Goal: Task Accomplishment & Management: Complete application form

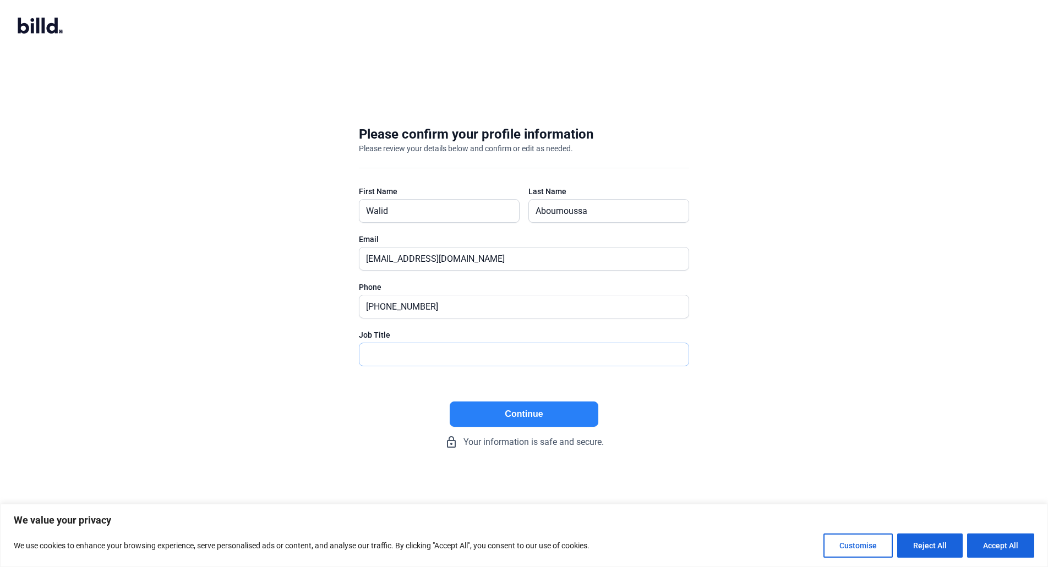
click at [409, 354] on input "text" at bounding box center [517, 354] width 317 height 23
type input "President"
click at [534, 416] on button "Continue" at bounding box center [524, 414] width 149 height 25
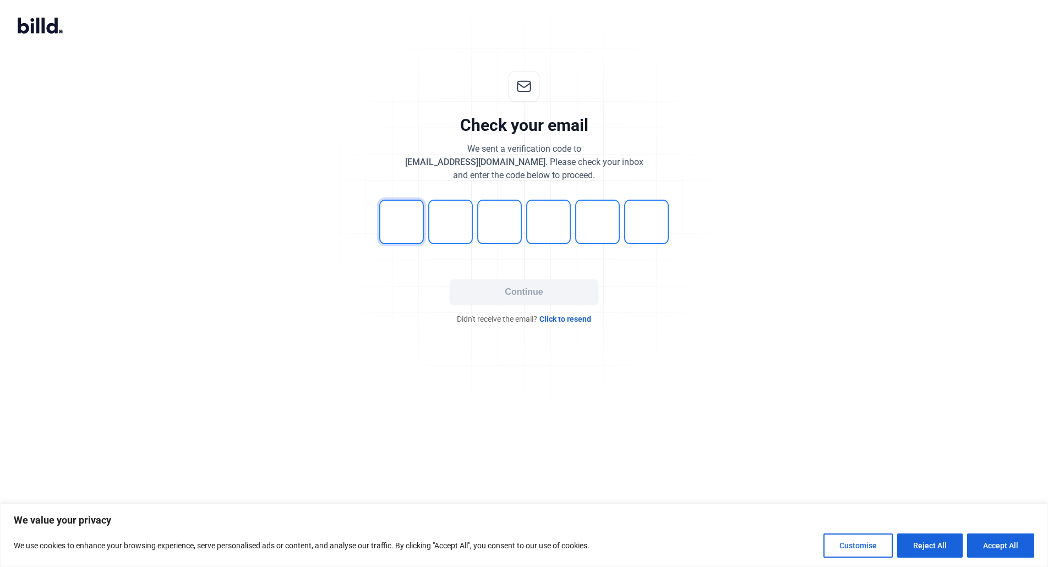
click at [382, 219] on input "tel" at bounding box center [401, 222] width 45 height 45
type input "7"
type input "0"
type input "5"
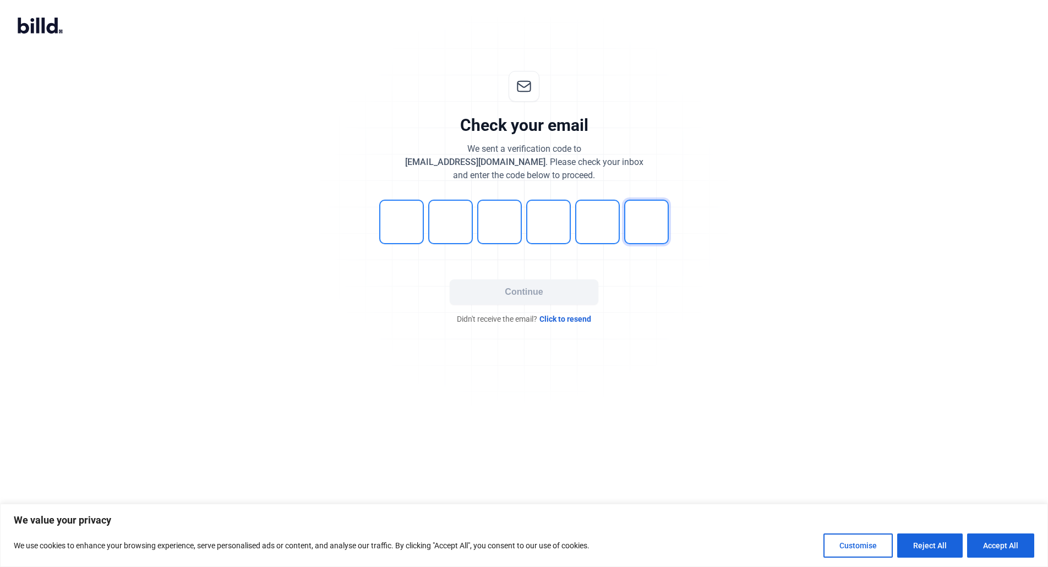
type input "3"
type input "8"
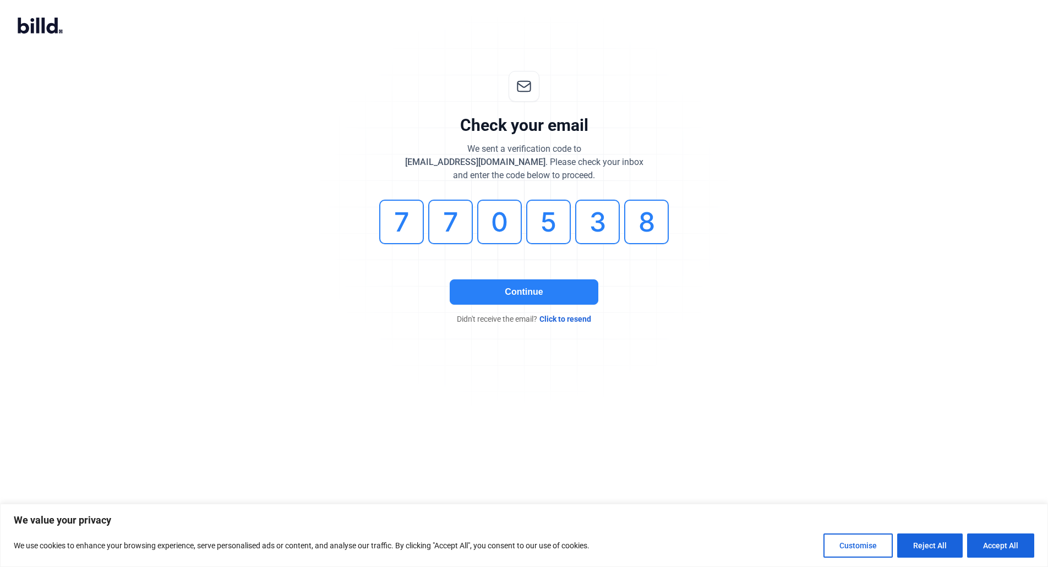
click at [520, 295] on button "Continue" at bounding box center [524, 292] width 149 height 25
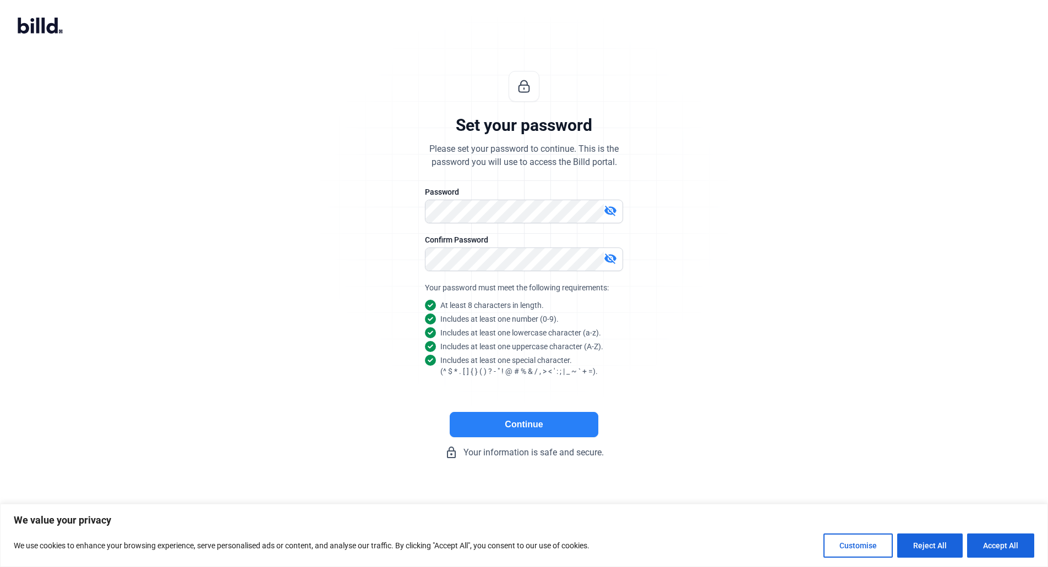
click at [521, 436] on button "Continue" at bounding box center [524, 424] width 149 height 25
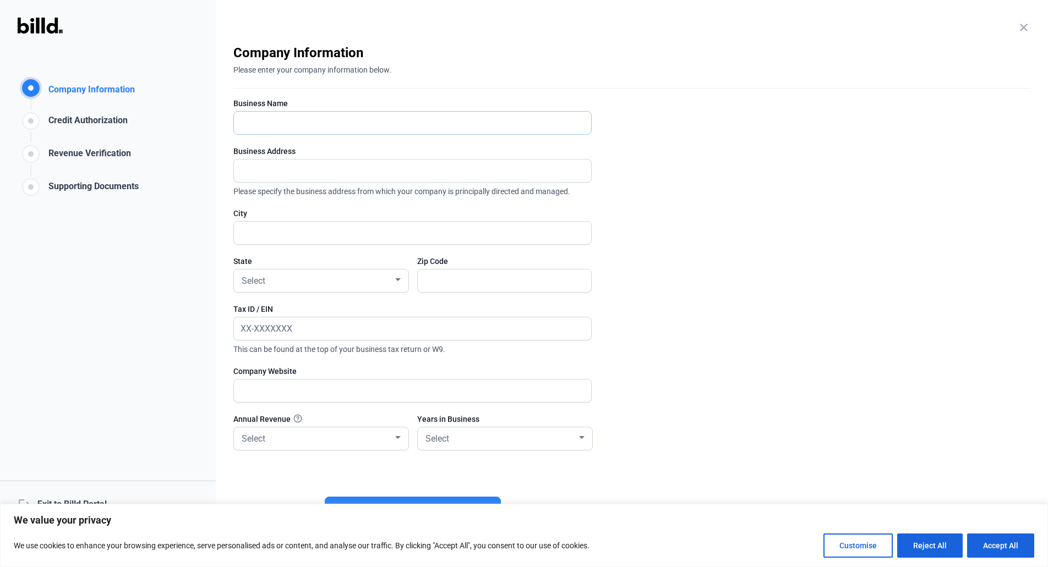
click at [330, 120] on input "text" at bounding box center [406, 123] width 345 height 23
type input "American Ventilation Services, Inc."
type input "[GEOGRAPHIC_DATA][STREET_ADDRESS]"
type input "Flushing"
type input "11354"
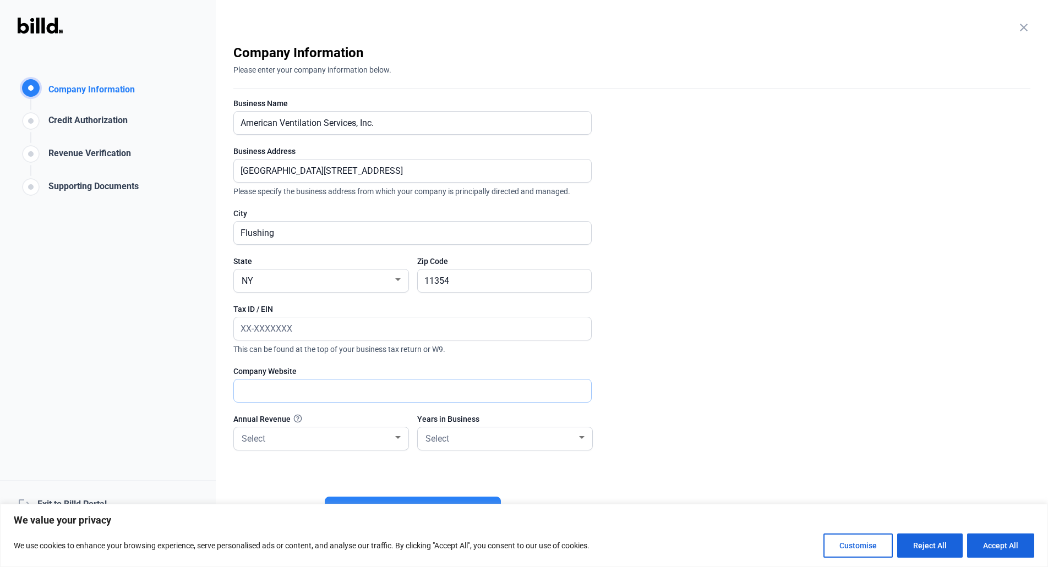
click at [287, 384] on input "text" at bounding box center [412, 391] width 357 height 23
type input "[DOMAIN_NAME]"
click at [399, 440] on div at bounding box center [398, 438] width 10 height 9
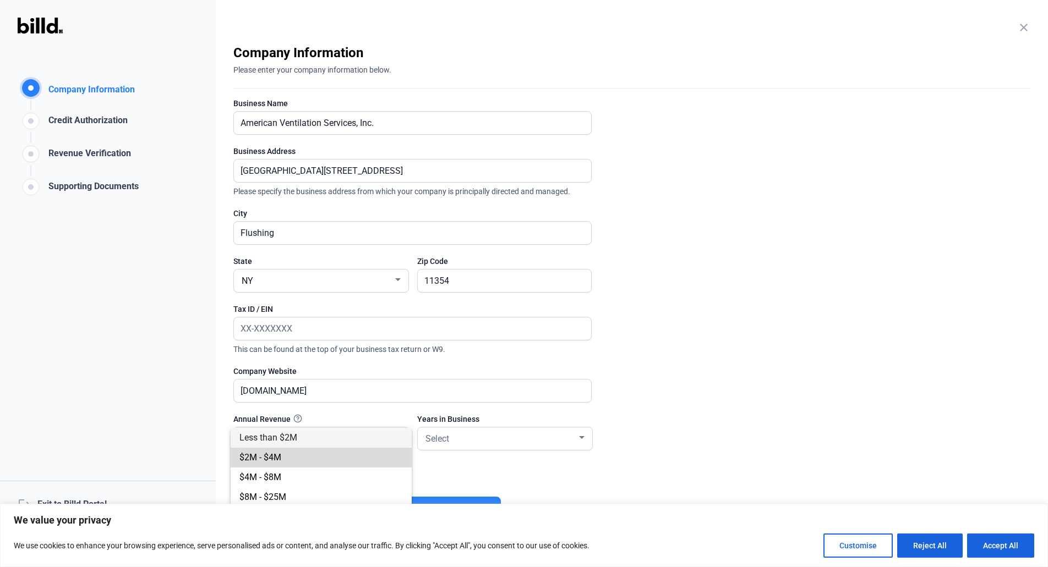
click at [273, 456] on span "$2M - $4M" at bounding box center [260, 457] width 42 height 10
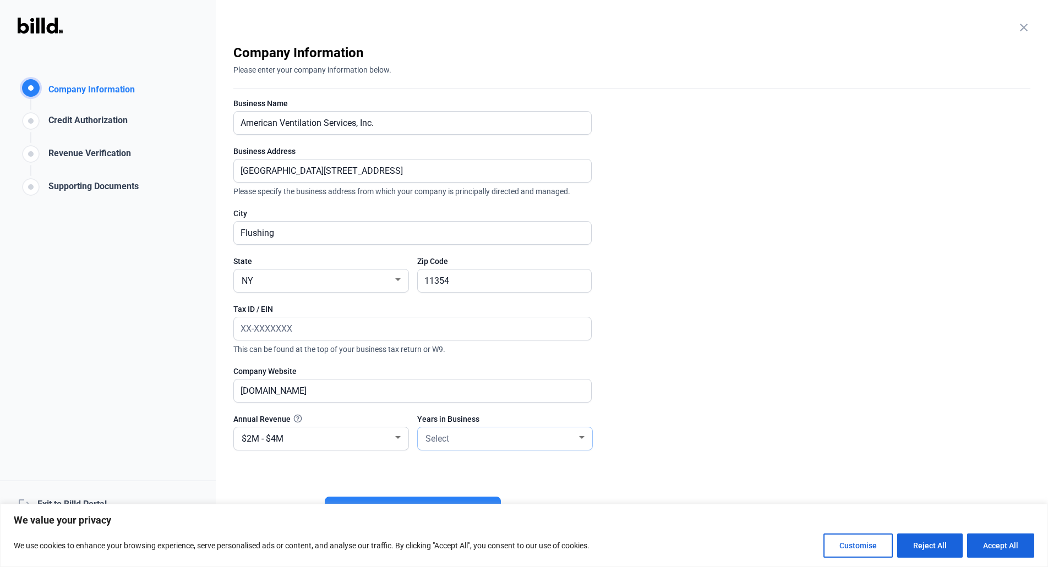
click at [456, 438] on div "Select" at bounding box center [500, 437] width 154 height 15
click at [671, 424] on div at bounding box center [524, 283] width 1048 height 567
click at [1006, 550] on button "Accept All" at bounding box center [1000, 546] width 67 height 24
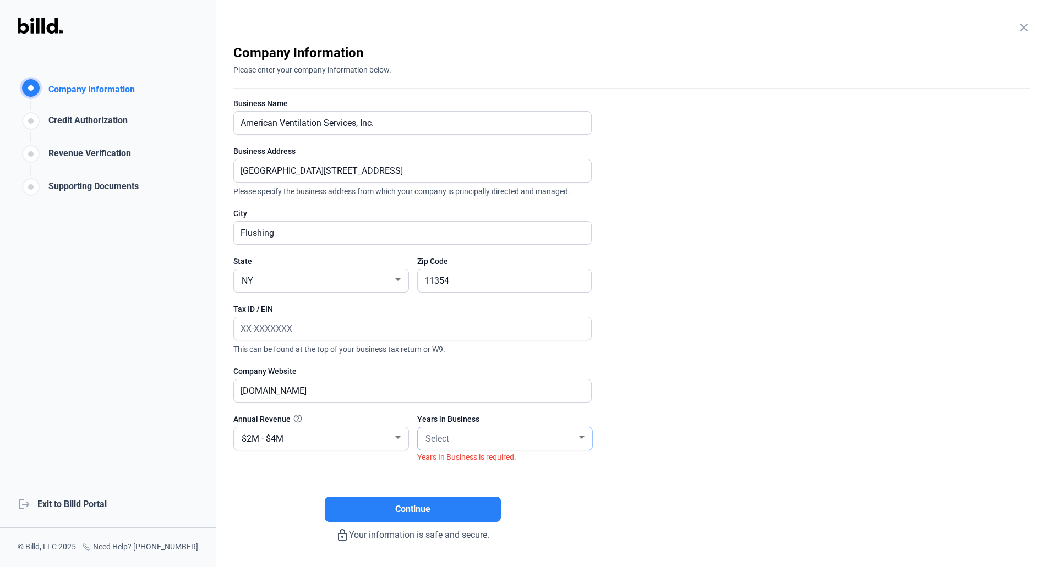
click at [572, 440] on div "Select" at bounding box center [500, 437] width 154 height 15
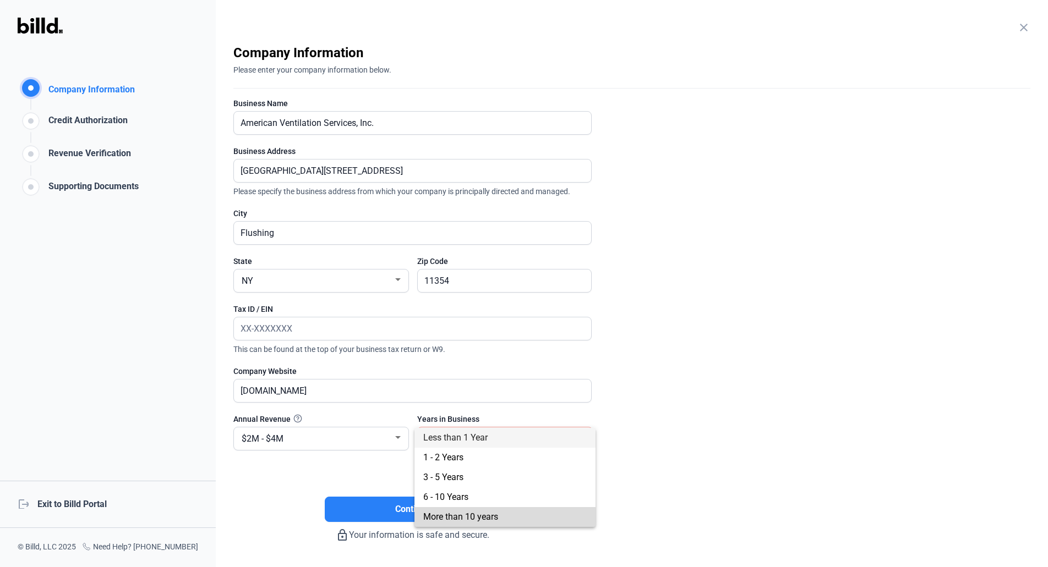
click at [458, 521] on span "More than 10 years" at bounding box center [460, 517] width 75 height 10
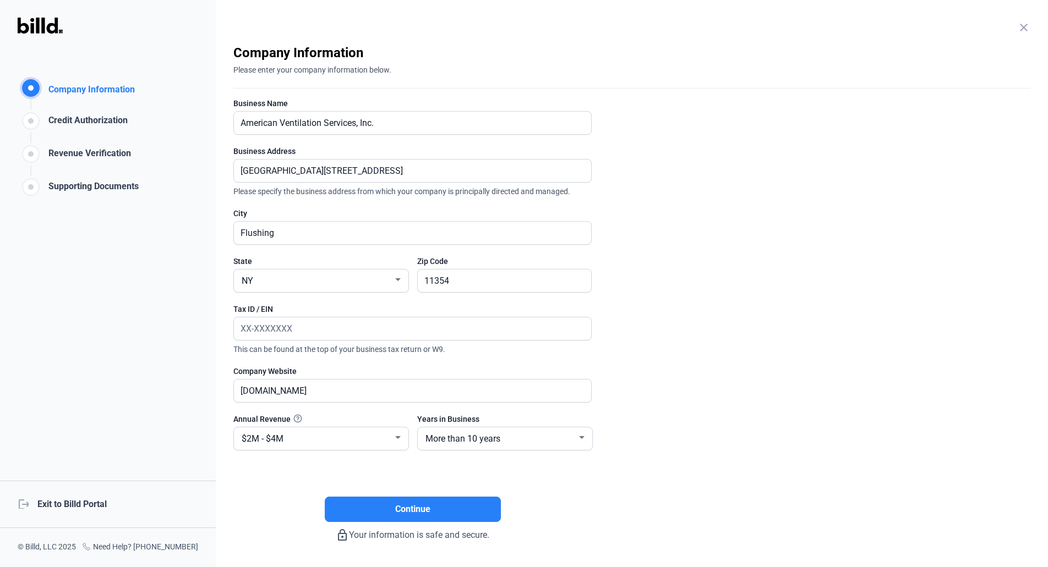
click at [784, 411] on enrollment-step "close Company Information Please enter your company information below. Business…" at bounding box center [631, 293] width 797 height 498
click at [298, 328] on input "text" at bounding box center [412, 329] width 357 height 23
click at [736, 258] on enrollment-step "close Company Information Please enter your company information below. Business…" at bounding box center [631, 293] width 797 height 498
click at [301, 334] on input "text" at bounding box center [412, 329] width 357 height 23
type input "[US_EMPLOYER_IDENTIFICATION_NUMBER]"
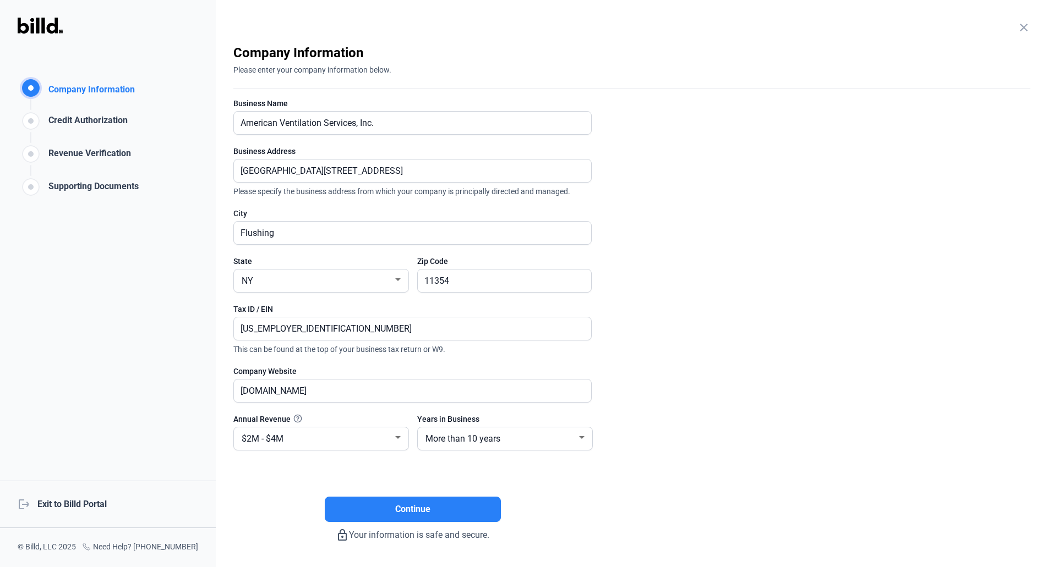
click at [908, 182] on enrollment-step "close Company Information Please enter your company information below. Business…" at bounding box center [631, 293] width 797 height 498
click at [409, 507] on span "Continue" at bounding box center [412, 509] width 35 height 13
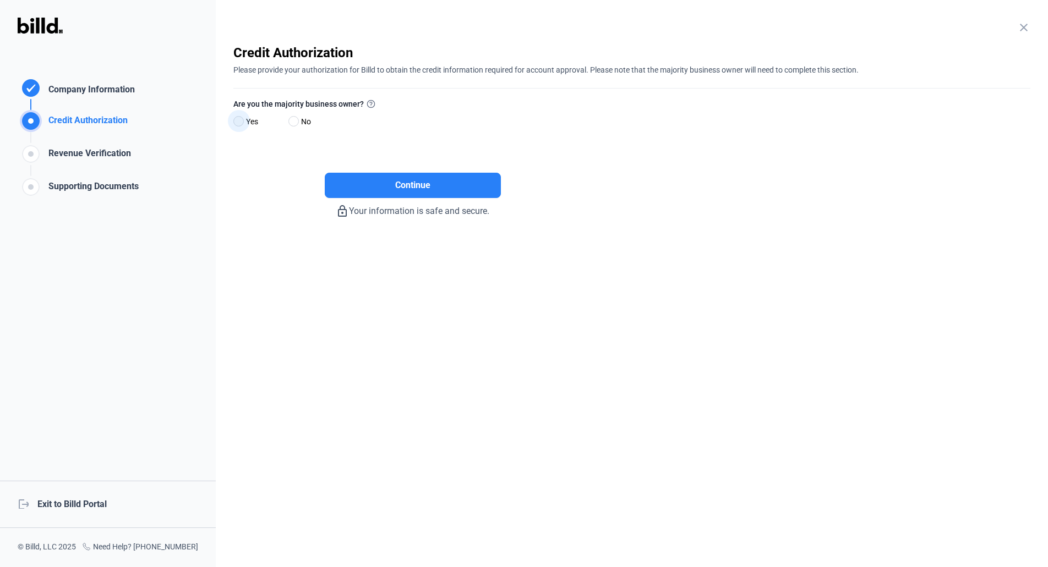
click at [241, 118] on span at bounding box center [238, 121] width 10 height 10
click at [241, 118] on input "Yes" at bounding box center [237, 122] width 8 height 8
radio input "true"
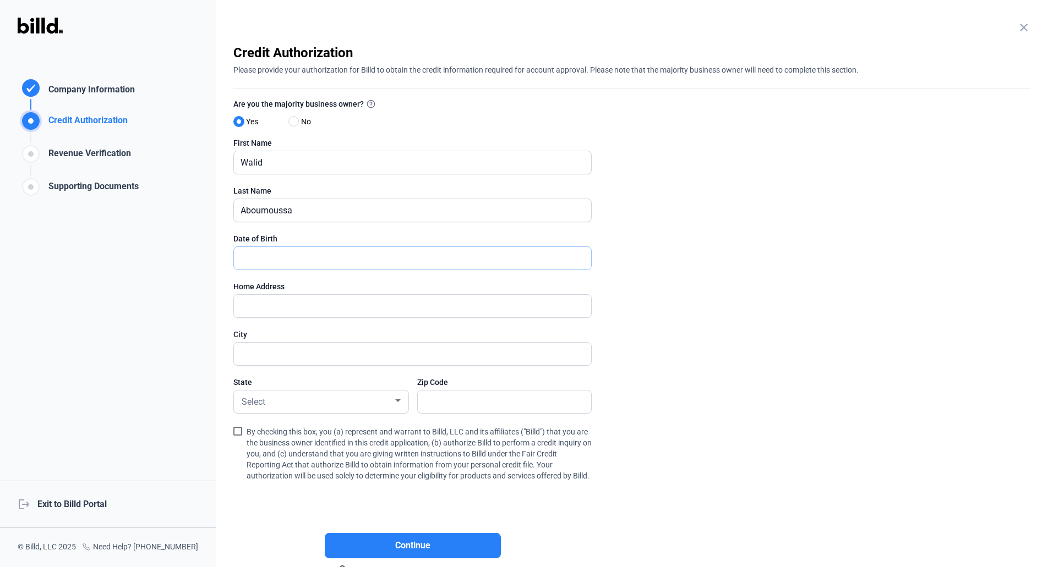
drag, startPoint x: 283, startPoint y: 258, endPoint x: 362, endPoint y: 269, distance: 80.1
click at [283, 258] on input "text" at bounding box center [412, 258] width 357 height 23
type input "[DATE]"
type input "[STREET_ADDRESS][PERSON_NAME]"
drag, startPoint x: 317, startPoint y: 361, endPoint x: 163, endPoint y: 346, distance: 154.3
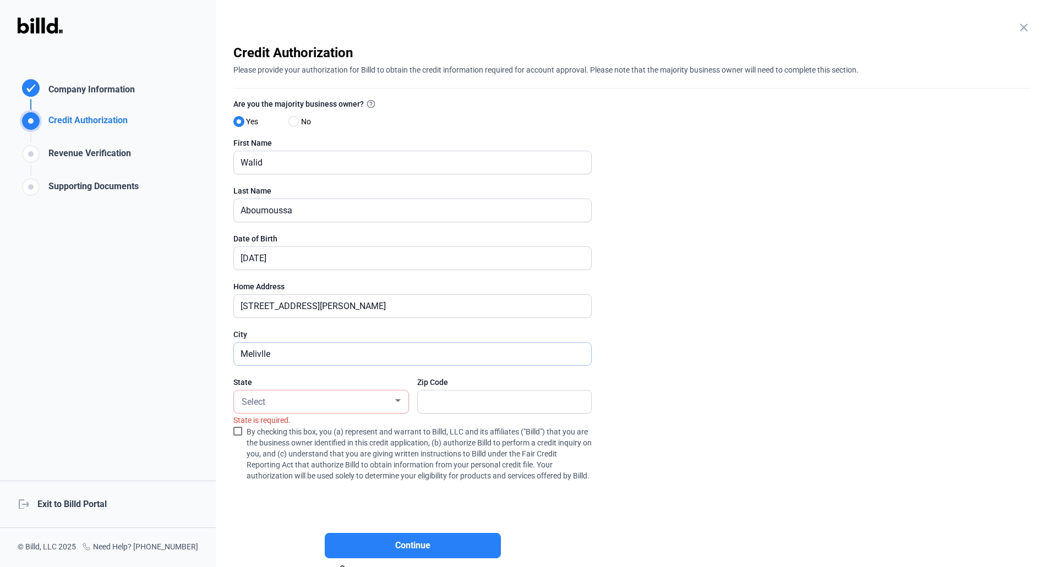
click at [162, 346] on div "Credit Authorization Company Information Credit Authorization Revenue Verificat…" at bounding box center [524, 283] width 1048 height 567
type input "[PERSON_NAME]"
click at [401, 405] on div at bounding box center [398, 401] width 10 height 9
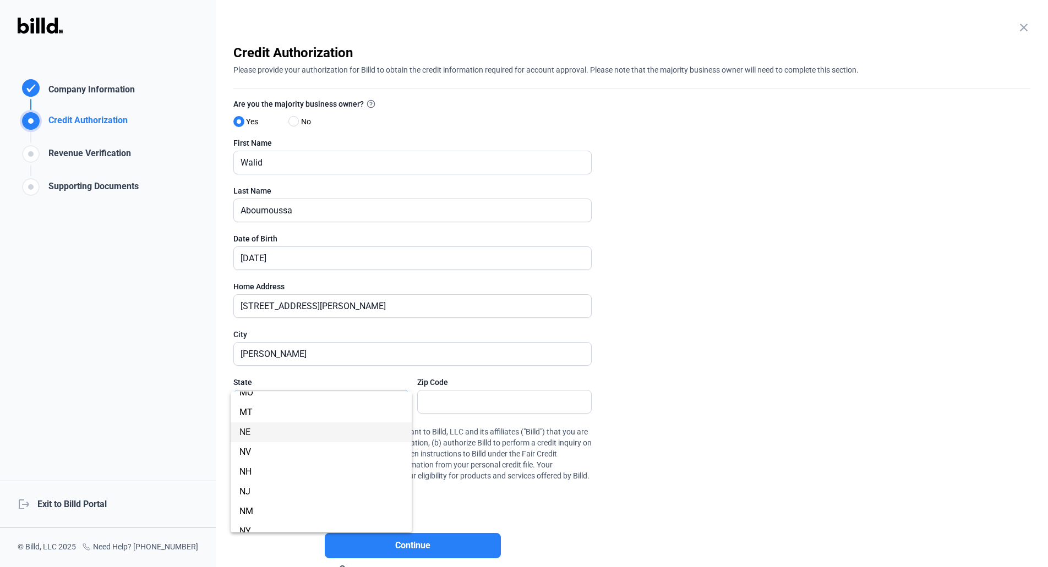
scroll to position [524, 0]
click at [258, 516] on span "NY" at bounding box center [320, 512] width 163 height 20
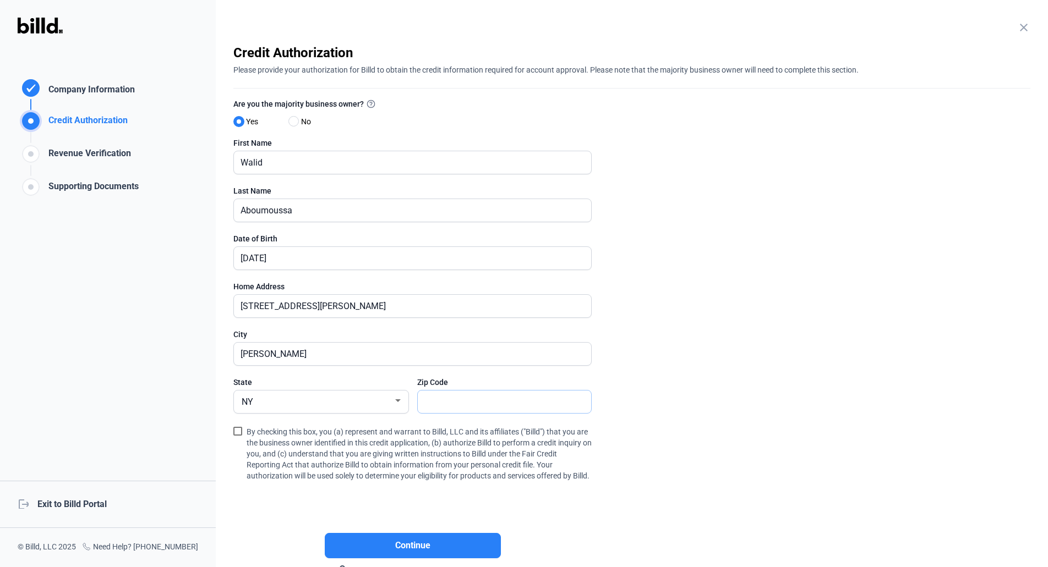
click at [431, 394] on input "text" at bounding box center [499, 402] width 162 height 23
type input "11747"
click at [760, 337] on enrollment-step "close Credit Authorization Please provide your authorization for Billd to obtai…" at bounding box center [631, 311] width 797 height 534
click at [241, 432] on span at bounding box center [237, 431] width 9 height 9
click at [0, 0] on input "By checking this box, you (a) represent and warrant to Billd, LLC and its affil…" at bounding box center [0, 0] width 0 height 0
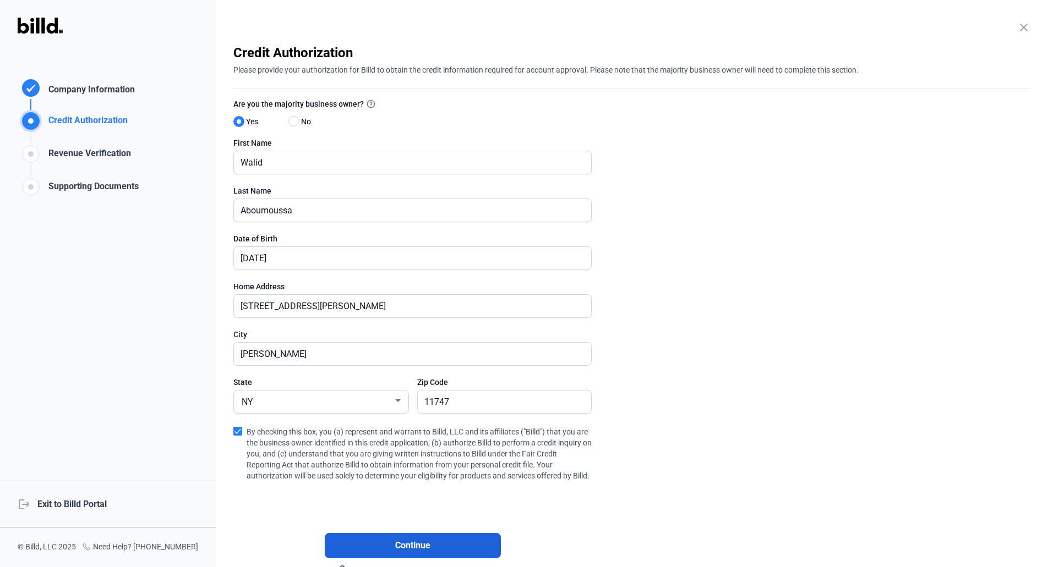
click at [412, 553] on span "Continue" at bounding box center [412, 545] width 35 height 13
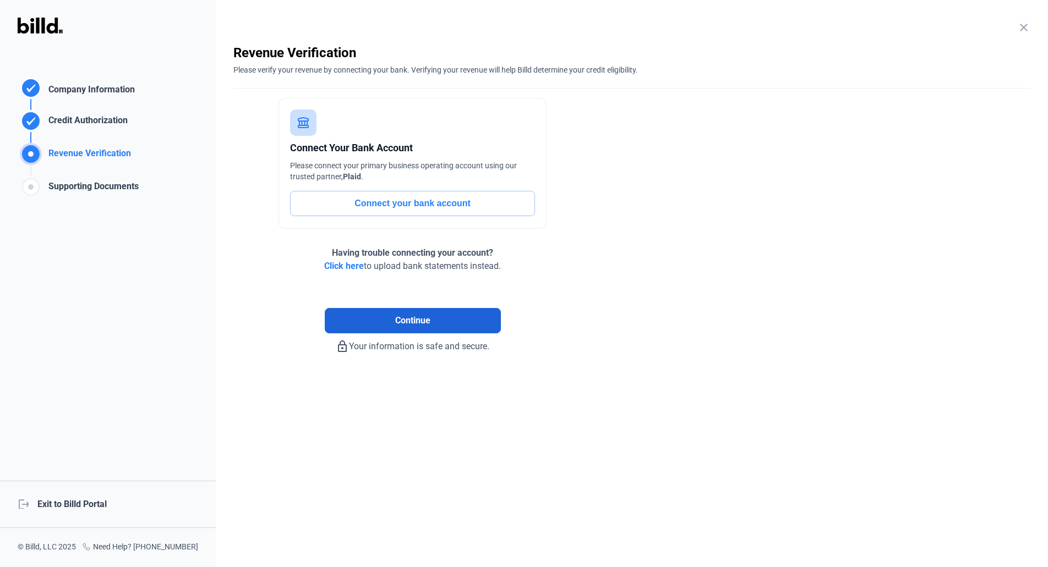
click at [432, 324] on button "Continue" at bounding box center [413, 320] width 176 height 25
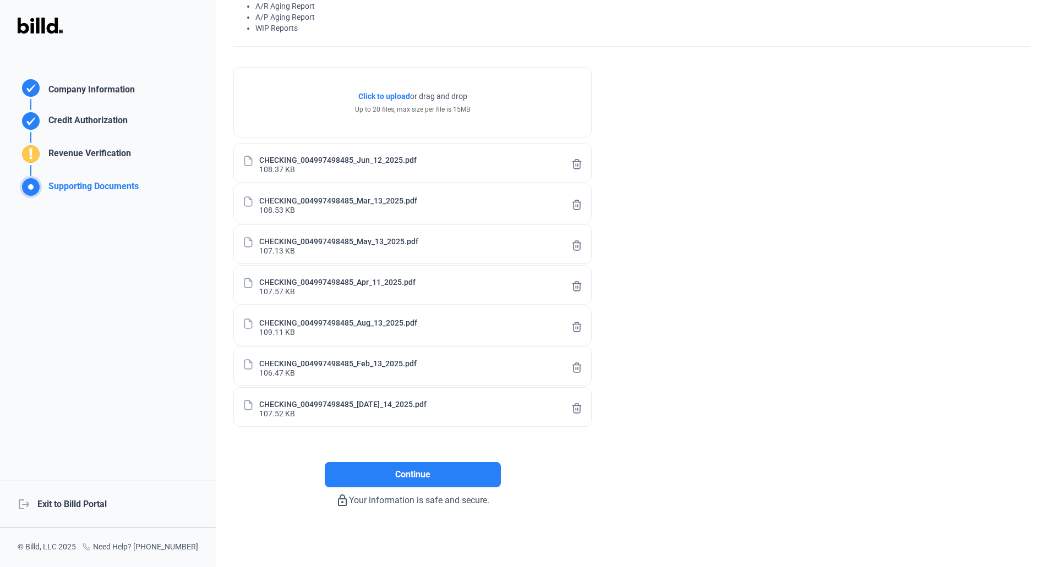
scroll to position [105, 0]
click at [423, 474] on span "Continue" at bounding box center [412, 474] width 35 height 13
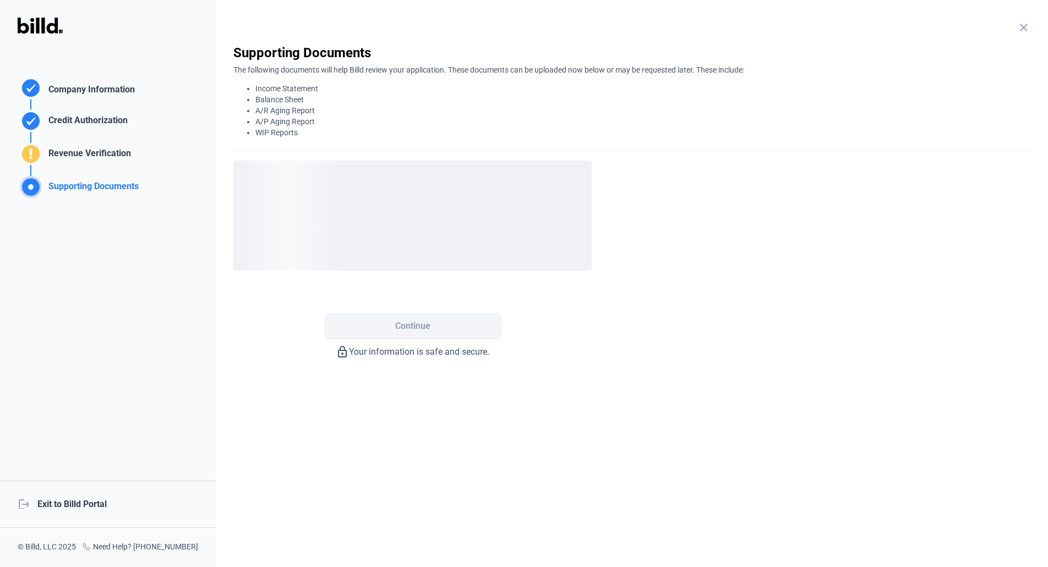
scroll to position [0, 0]
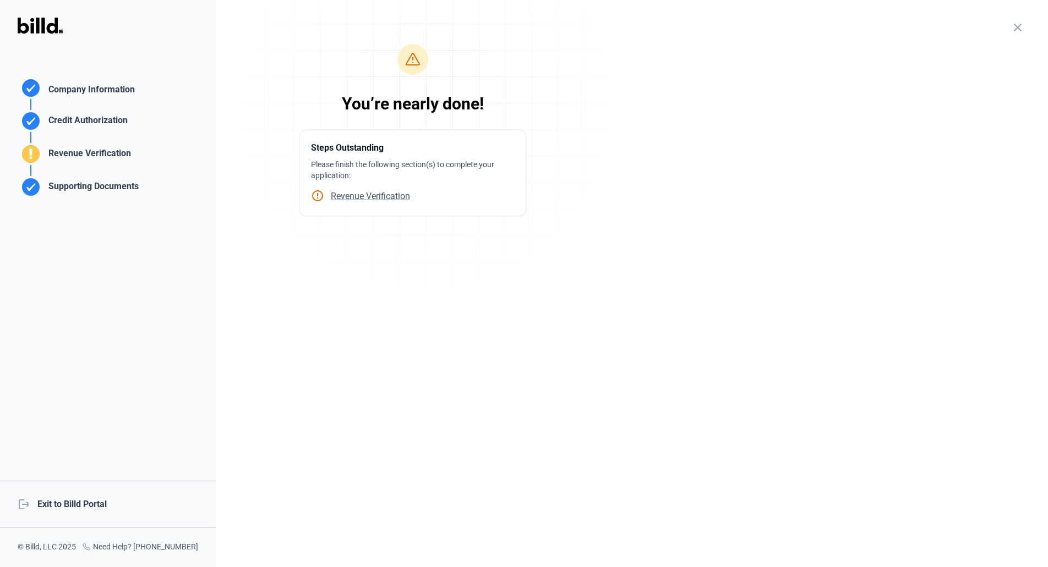
click at [353, 199] on span "Revenue Verification" at bounding box center [367, 196] width 86 height 10
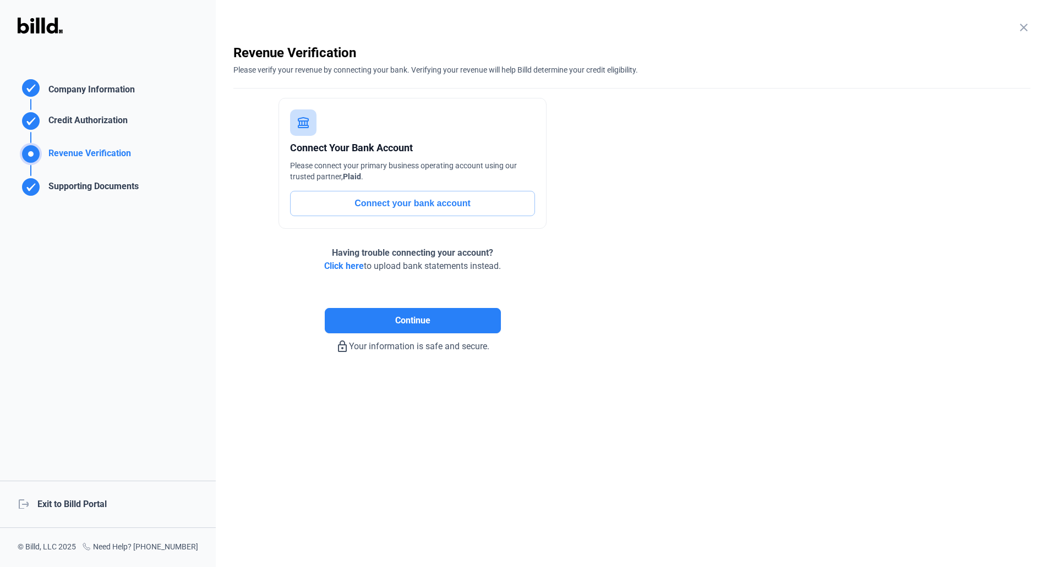
click at [395, 200] on button "Connect your bank account" at bounding box center [412, 203] width 245 height 25
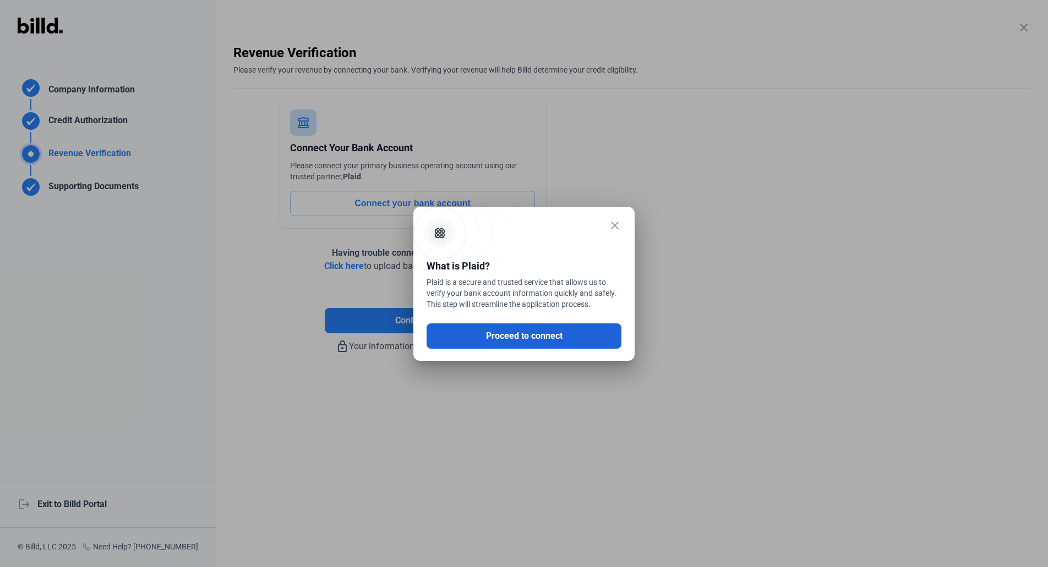
click at [524, 339] on button "Proceed to connect" at bounding box center [524, 336] width 195 height 25
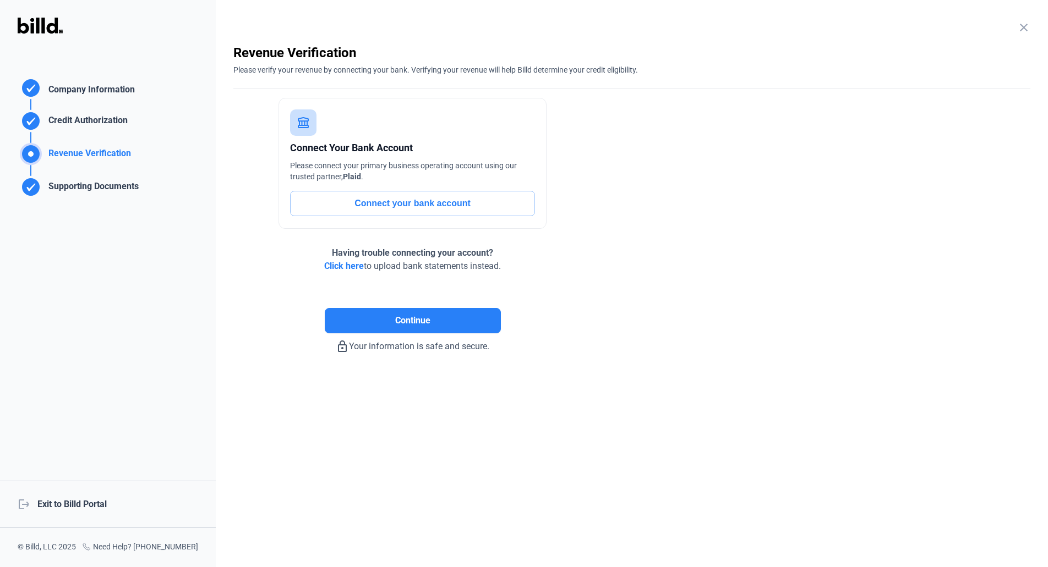
click at [335, 260] on div "Having trouble connecting your account? Click here to upload bank statements in…" at bounding box center [412, 260] width 177 height 26
click at [334, 265] on span "Click here" at bounding box center [344, 266] width 40 height 10
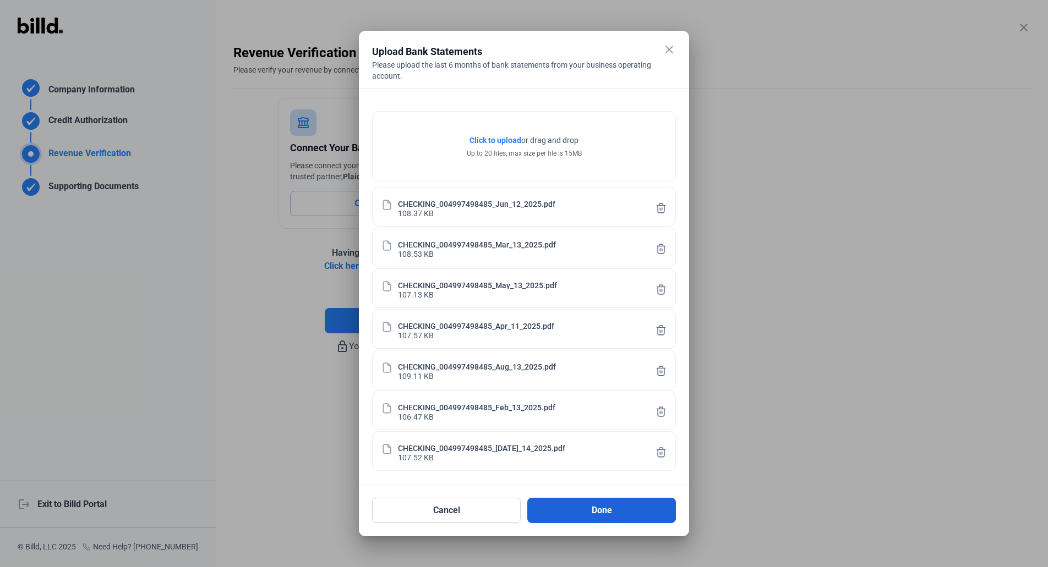
click at [598, 507] on button "Done" at bounding box center [601, 510] width 149 height 25
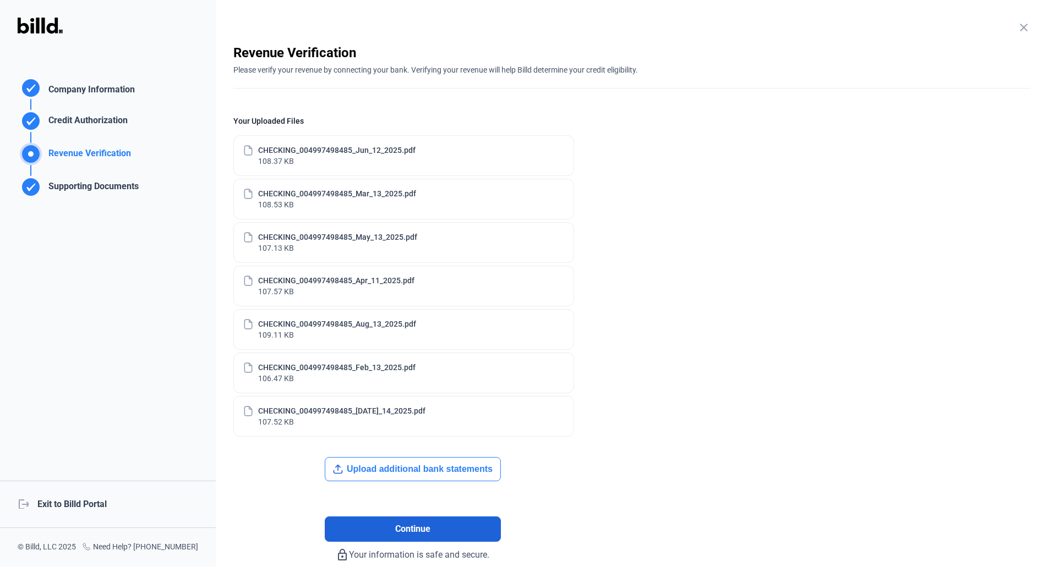
click at [382, 537] on button "Continue" at bounding box center [413, 529] width 176 height 25
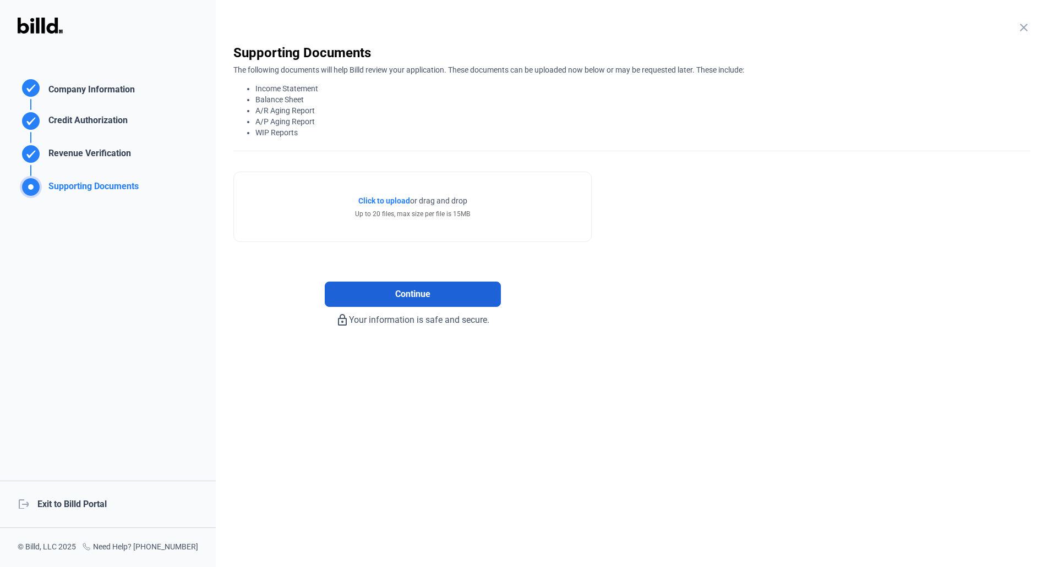
click at [424, 294] on span "Continue" at bounding box center [412, 294] width 35 height 13
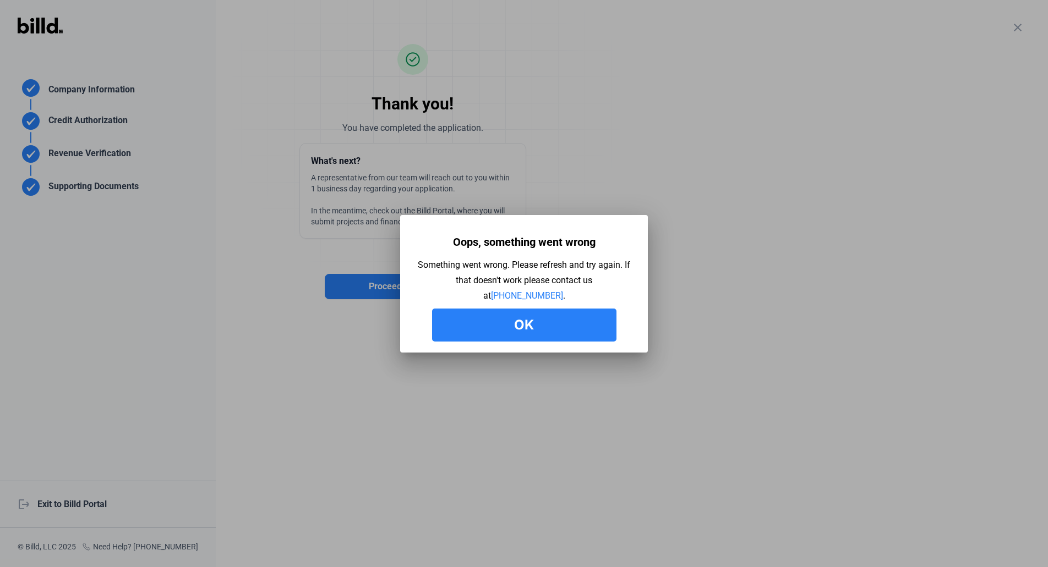
click at [538, 327] on button "Ok" at bounding box center [524, 325] width 184 height 33
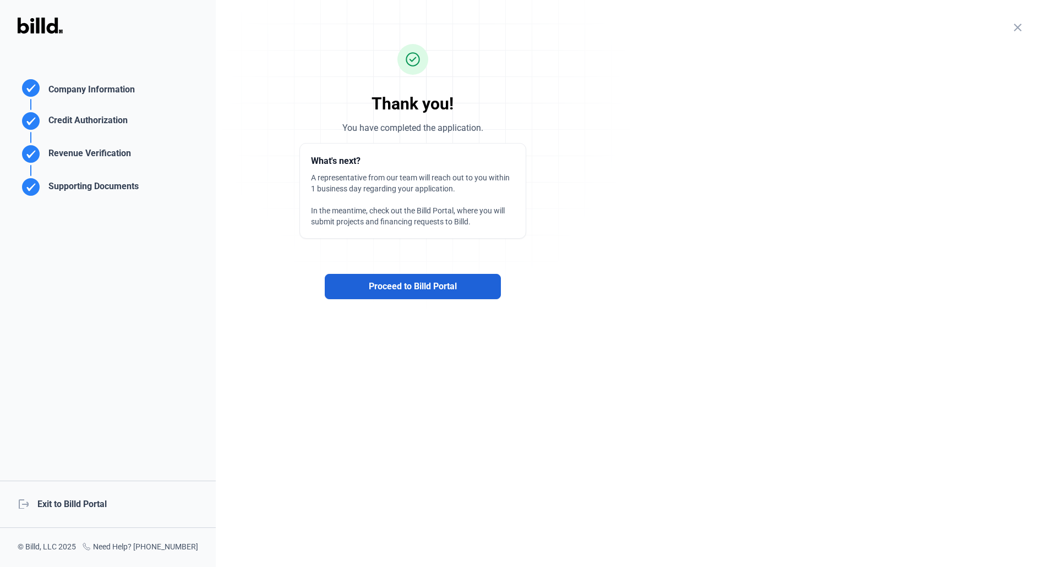
click at [443, 286] on span "Proceed to Billd Portal" at bounding box center [413, 286] width 88 height 13
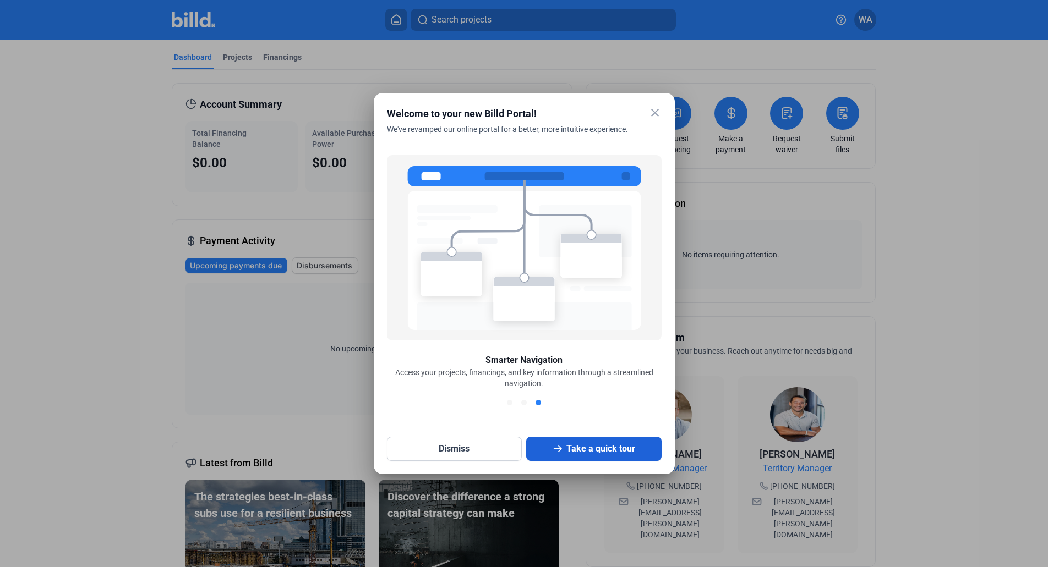
click at [603, 445] on button "Take a quick tour" at bounding box center [593, 449] width 135 height 24
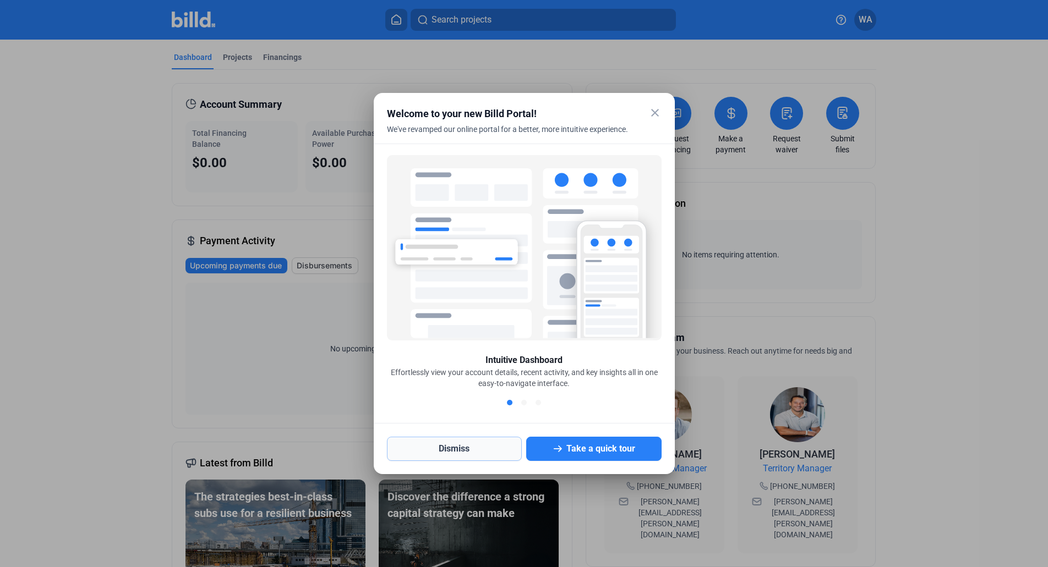
click at [444, 448] on button "Dismiss" at bounding box center [454, 449] width 135 height 24
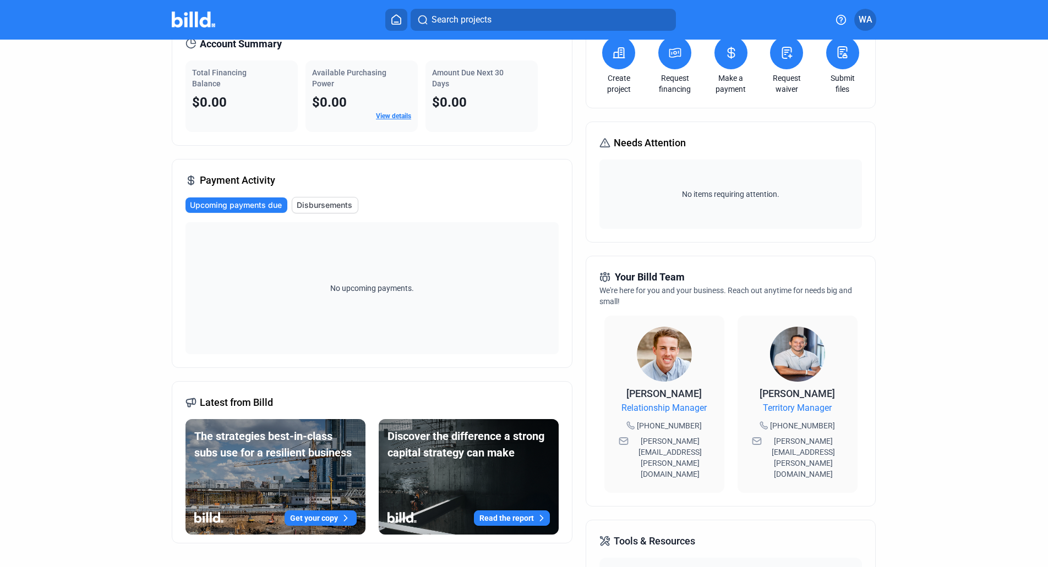
scroll to position [110, 0]
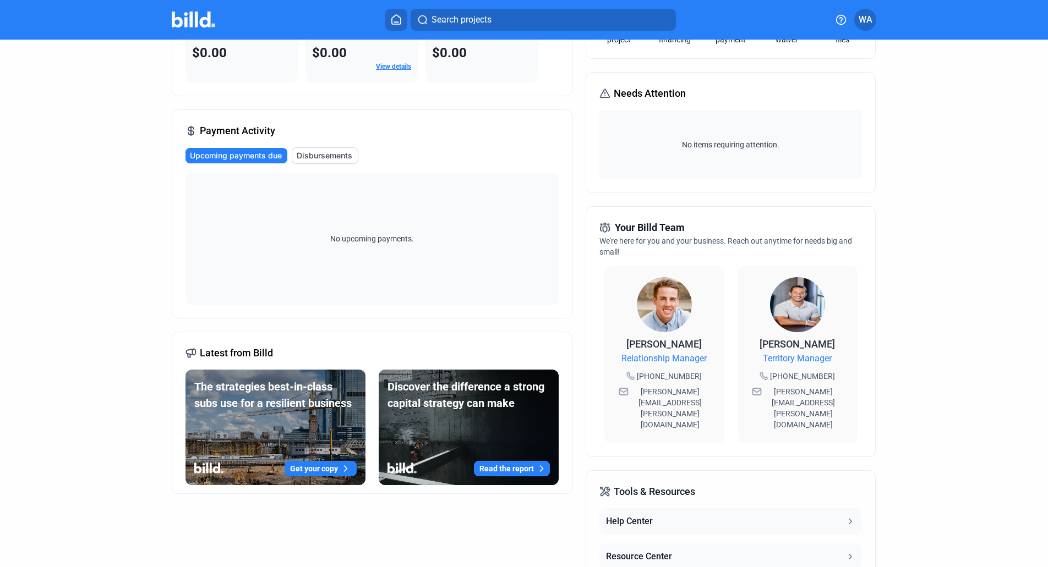
click at [454, 143] on div "Payment Activity Upcoming payments due Disbursements No upcoming payments." at bounding box center [372, 214] width 401 height 209
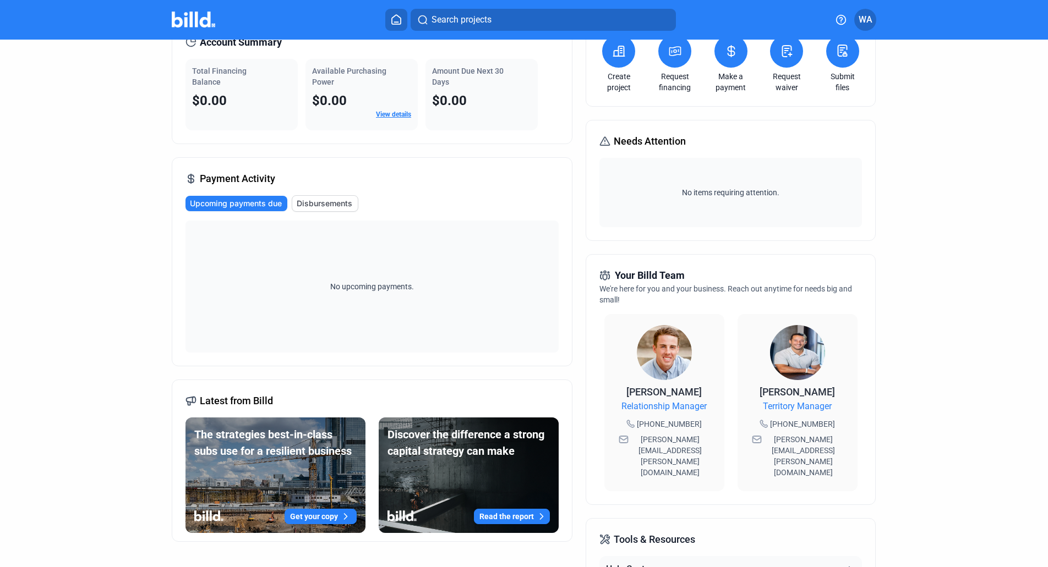
scroll to position [0, 0]
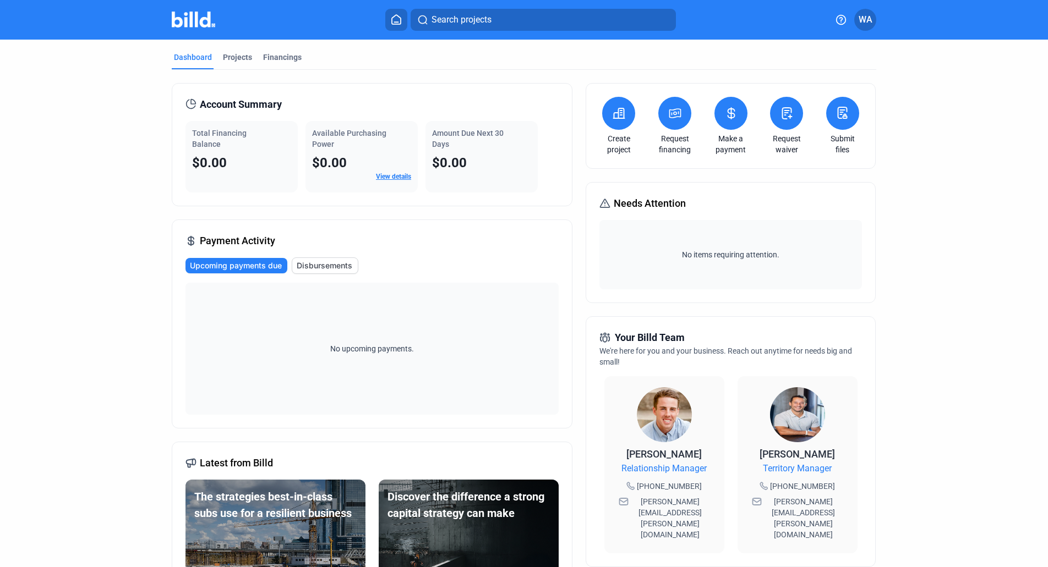
drag, startPoint x: 333, startPoint y: 132, endPoint x: 336, endPoint y: 176, distance: 44.7
click at [336, 176] on div "Available Purchasing Power $0.00 View details" at bounding box center [361, 157] width 112 height 72
click at [387, 175] on link "View details" at bounding box center [393, 177] width 35 height 8
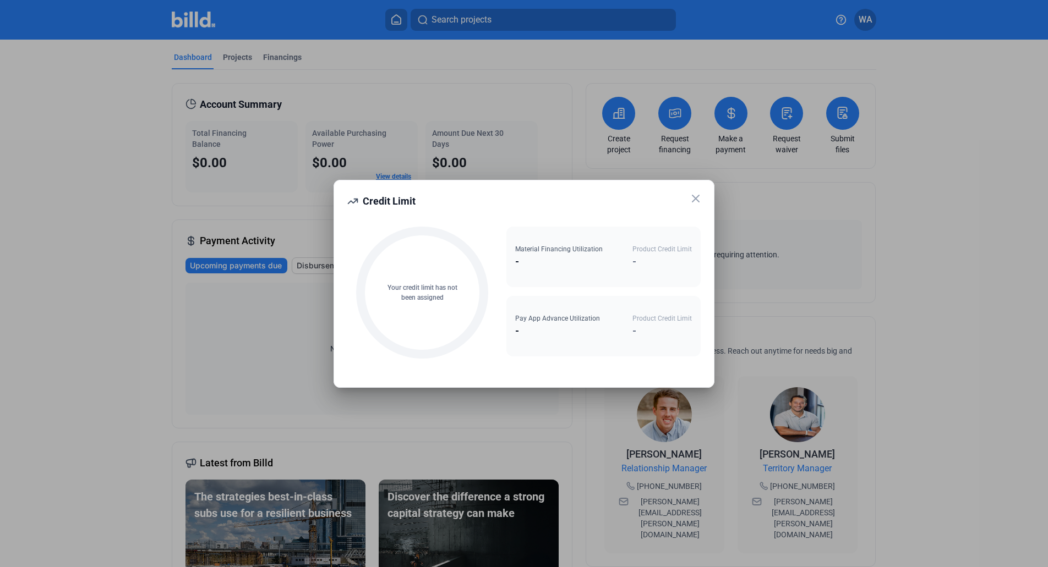
click at [699, 201] on icon at bounding box center [695, 198] width 13 height 13
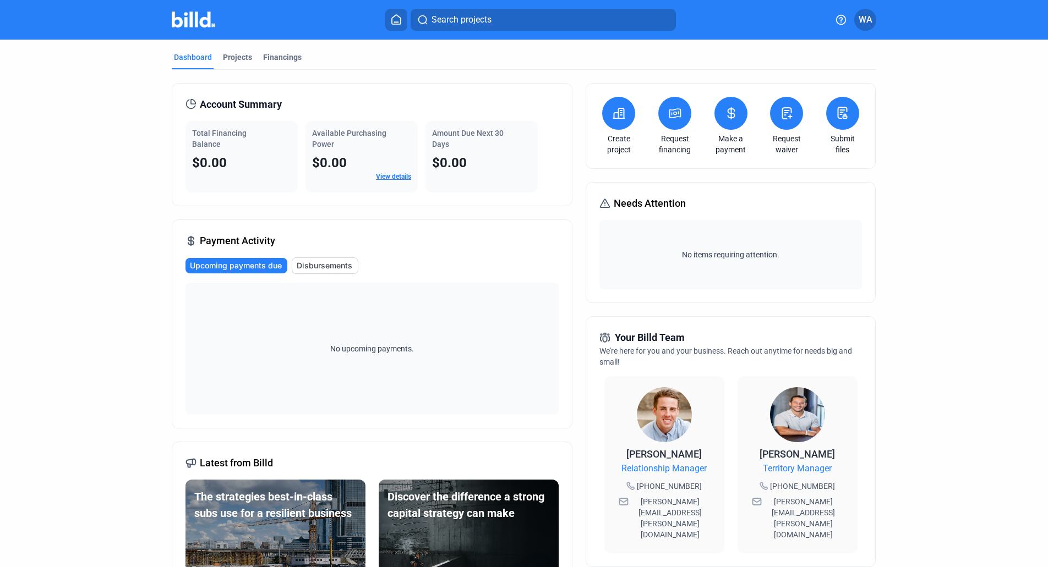
click at [848, 117] on button at bounding box center [842, 113] width 33 height 33
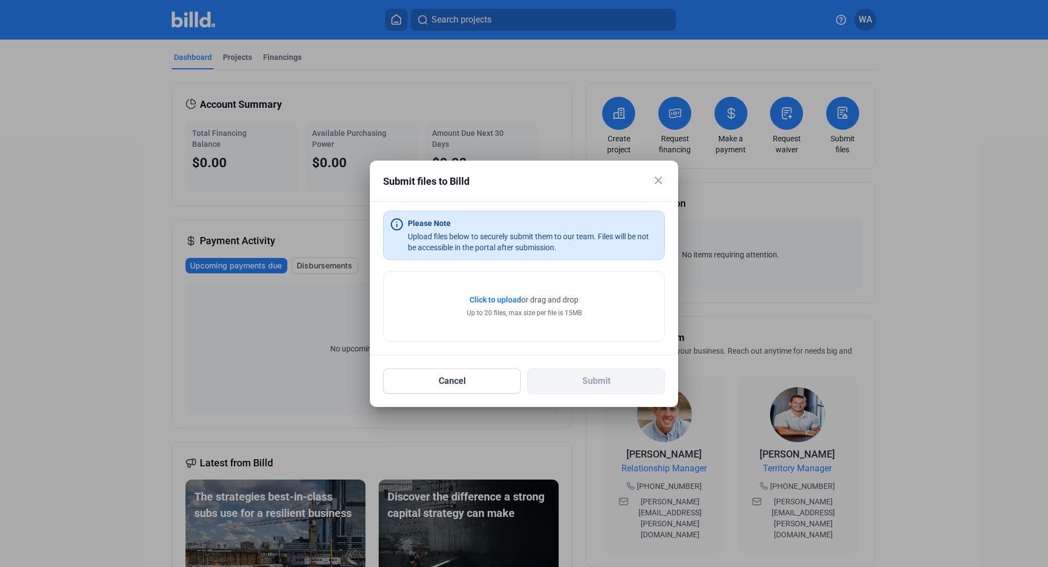
click at [660, 179] on mat-icon "close" at bounding box center [658, 180] width 13 height 13
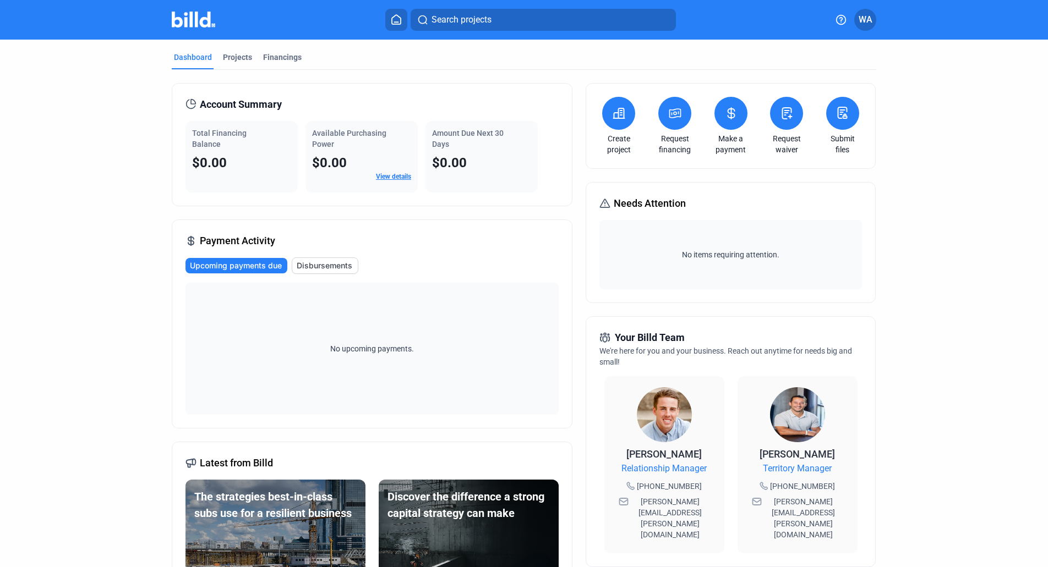
click at [911, 269] on dashboard "Dashboard Projects Financings Account Summary Total Financing Balance $0.00 Ava…" at bounding box center [523, 420] width 943 height 761
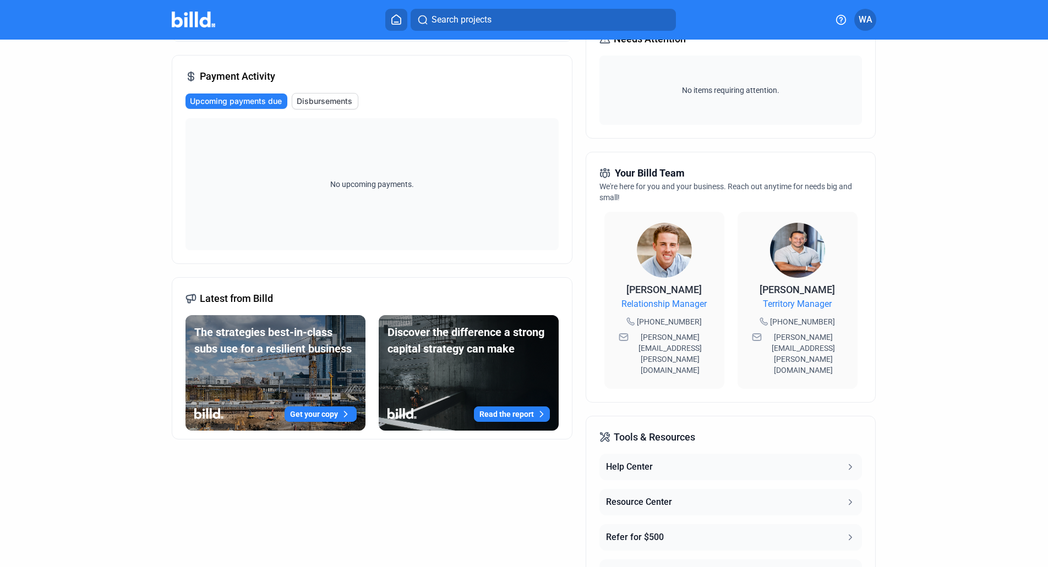
scroll to position [165, 0]
click at [800, 254] on img at bounding box center [797, 249] width 55 height 55
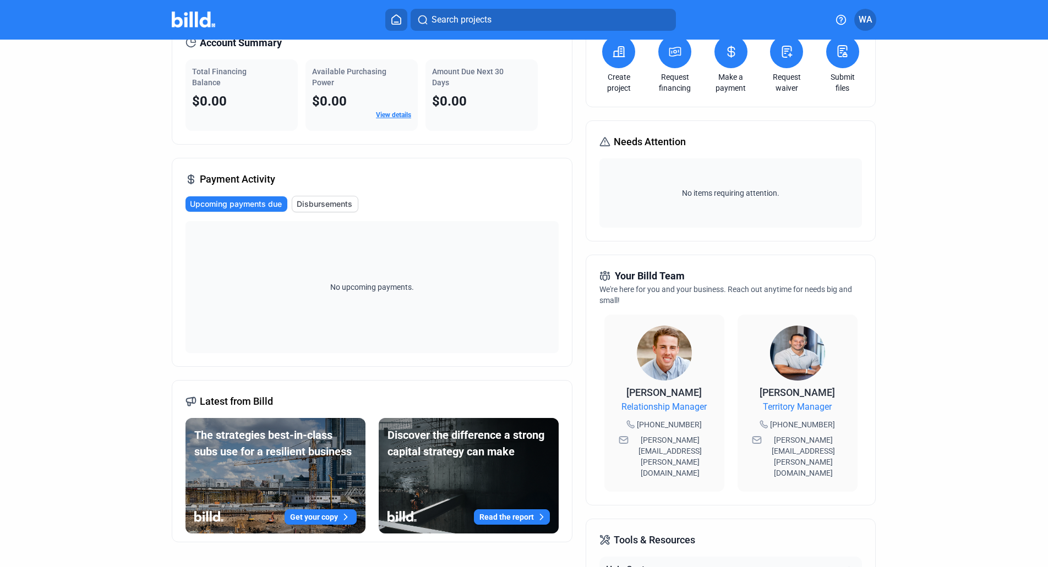
scroll to position [0, 0]
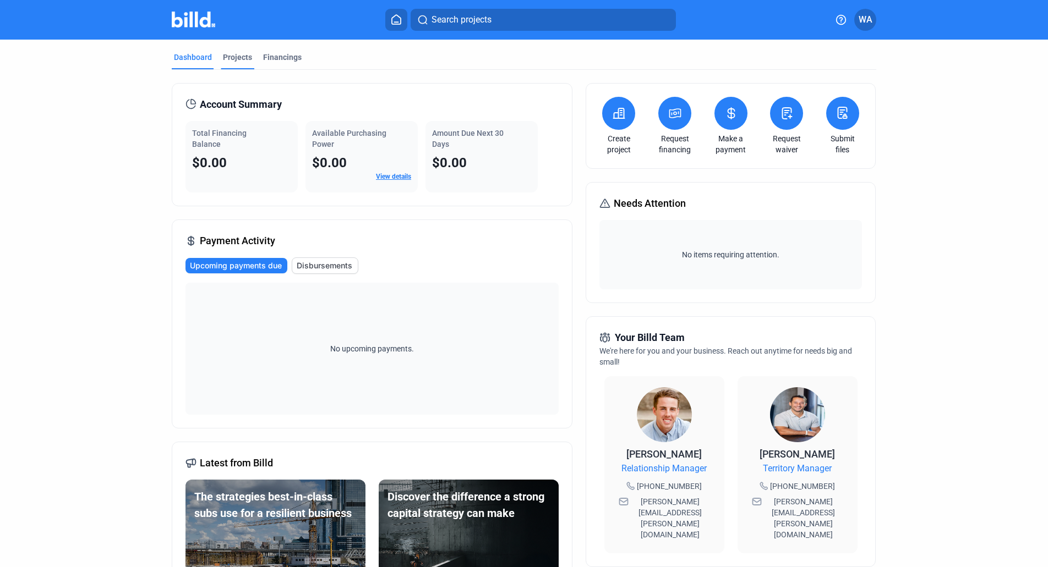
click at [231, 57] on div "Projects" at bounding box center [237, 57] width 29 height 11
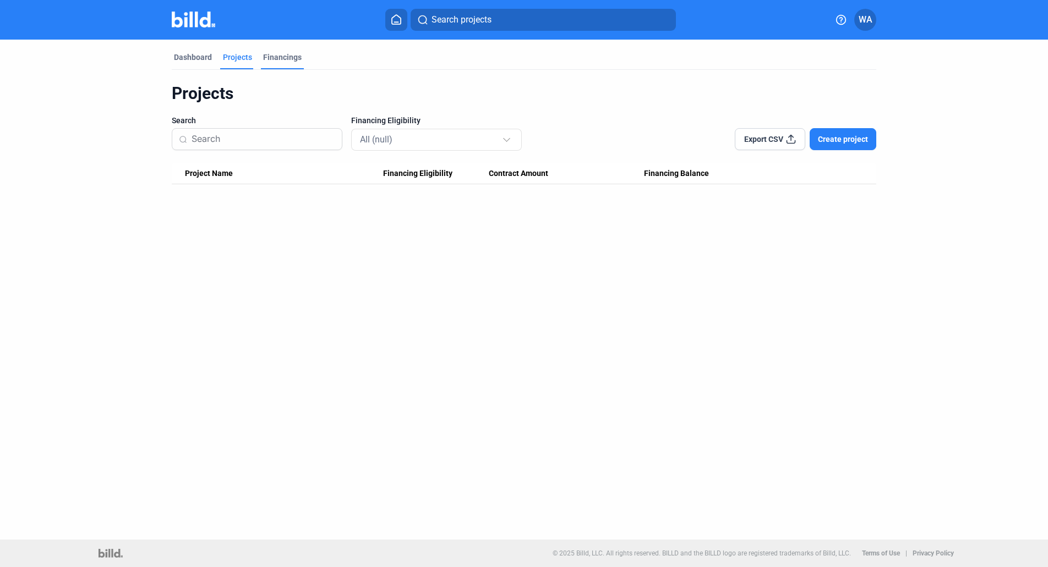
click at [272, 60] on div "Financings" at bounding box center [282, 57] width 39 height 11
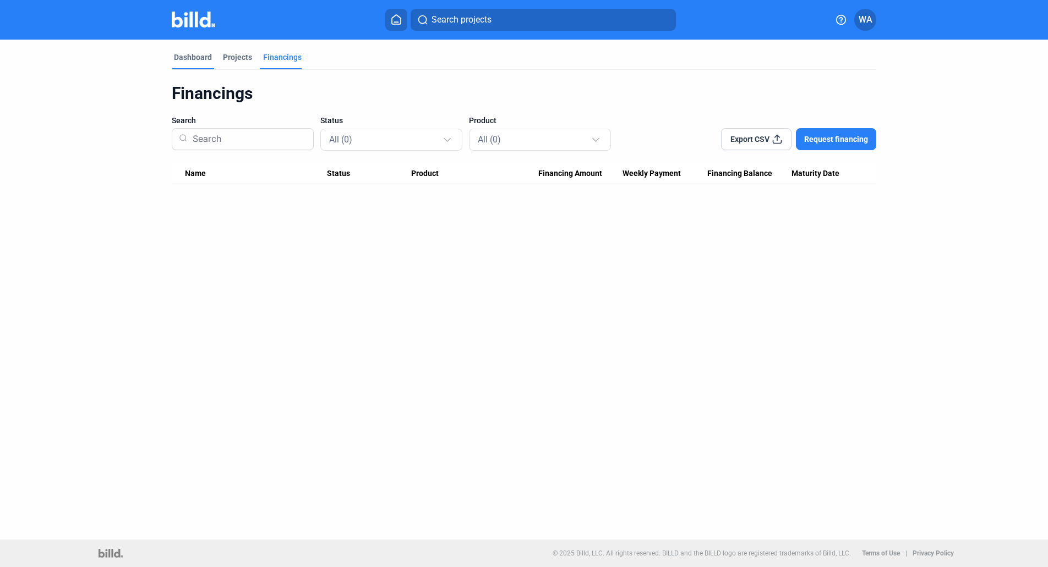
click at [190, 61] on div "Dashboard" at bounding box center [193, 57] width 38 height 11
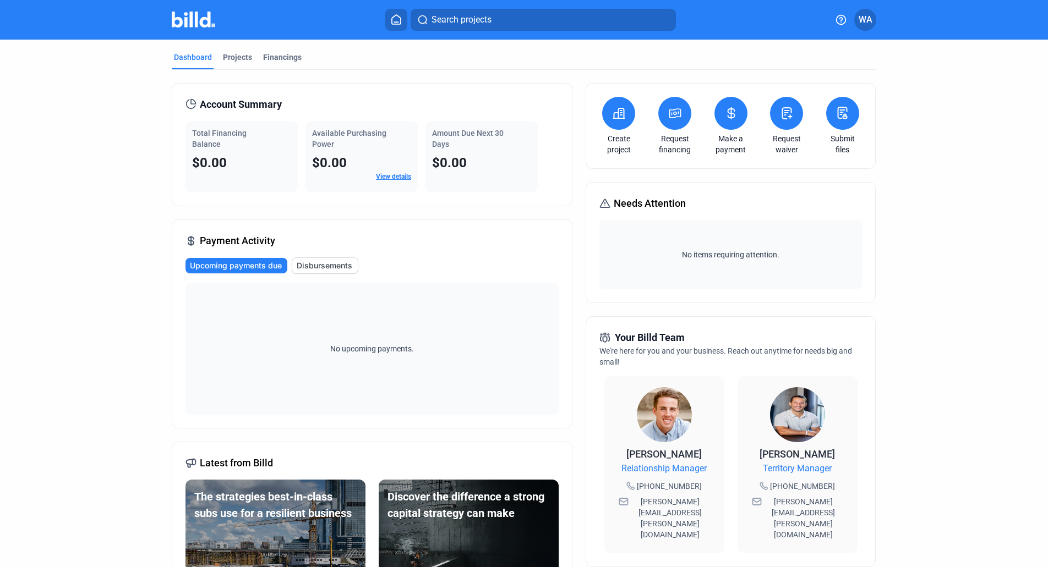
click at [867, 23] on span "WA" at bounding box center [866, 19] width 14 height 13
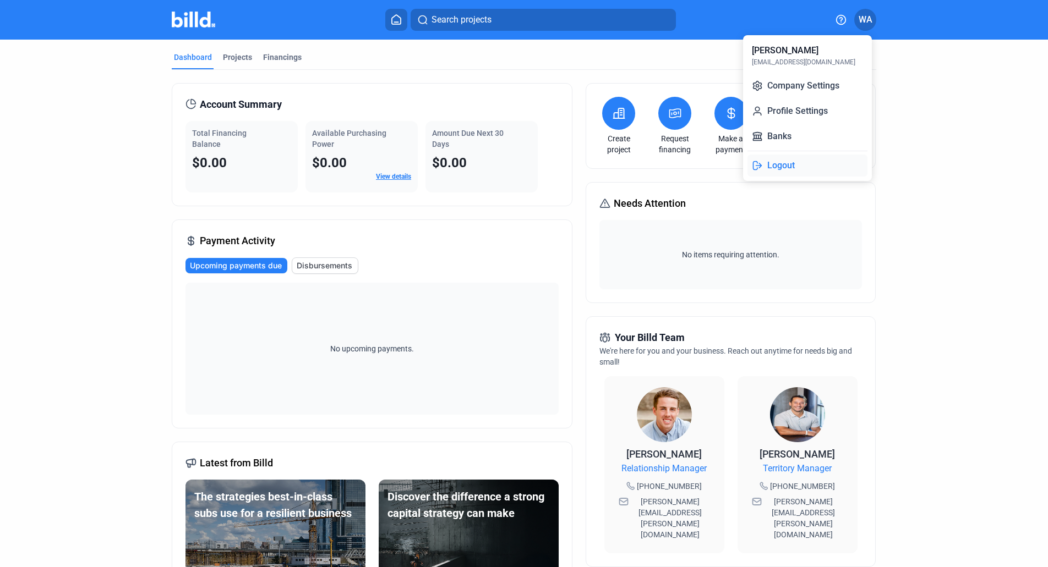
click at [791, 162] on button "Logout" at bounding box center [807, 166] width 120 height 22
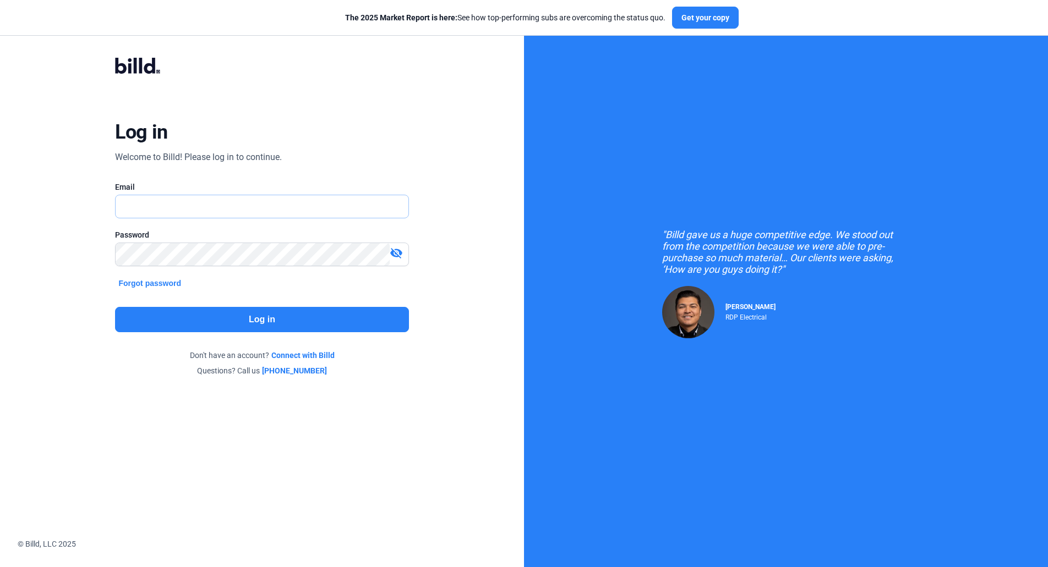
type input "[EMAIL_ADDRESS][DOMAIN_NAME]"
click at [431, 145] on div "Log in Welcome to Billd! Please log in to continue. Email [EMAIL_ADDRESS][DOMAI…" at bounding box center [261, 217] width 377 height 360
